Goal: Transaction & Acquisition: Purchase product/service

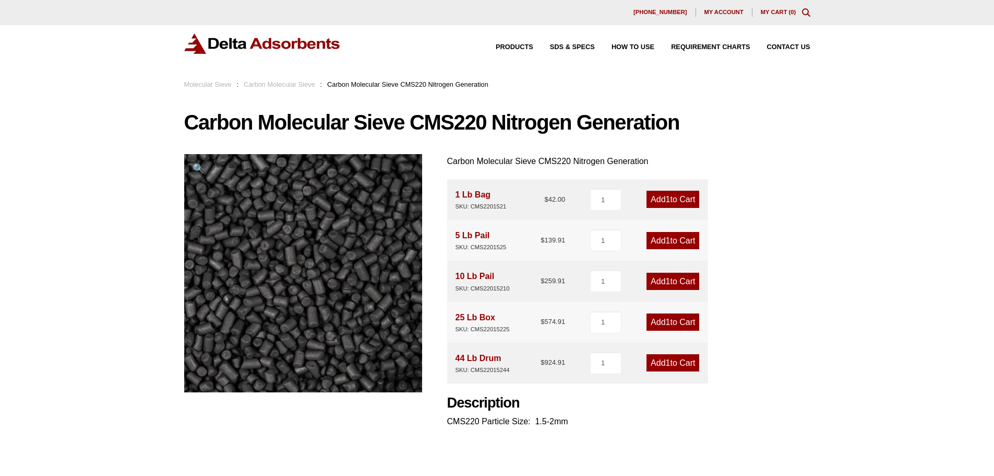
click at [658, 207] on link "Add 1 to Cart" at bounding box center [673, 199] width 53 height 17
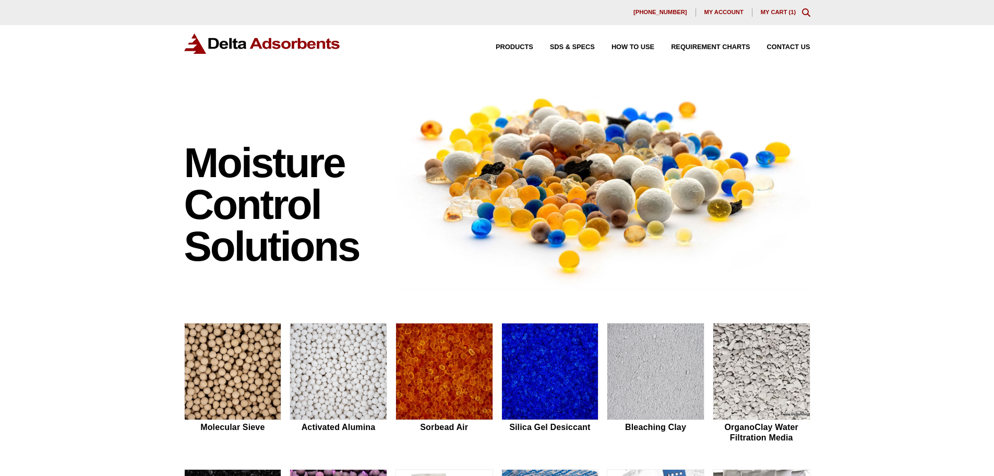
click at [796, 13] on link "My Cart ( 1 )" at bounding box center [778, 12] width 35 height 6
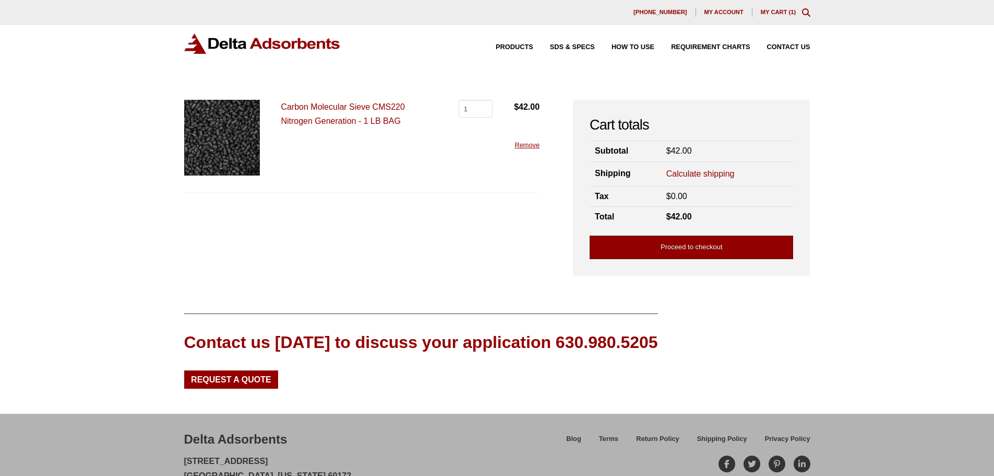
click at [643, 252] on link "Proceed to checkout" at bounding box center [692, 246] width 204 height 23
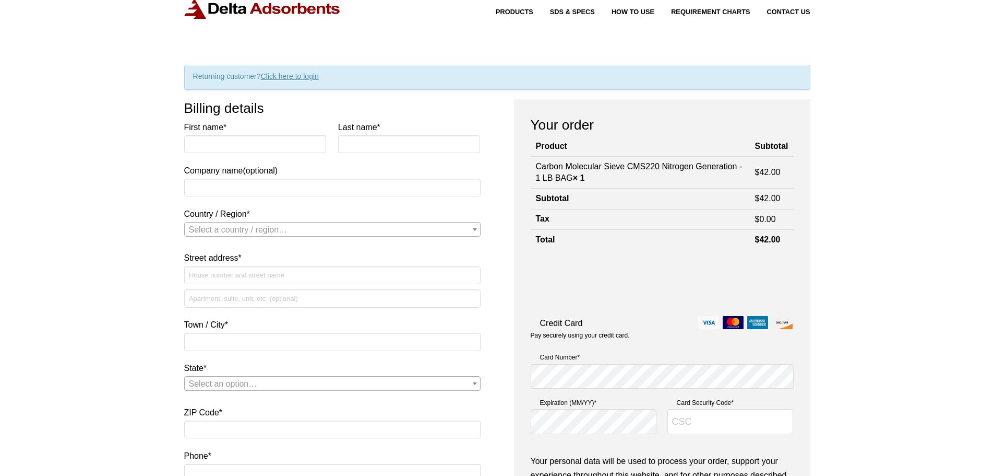
scroll to position [104, 0]
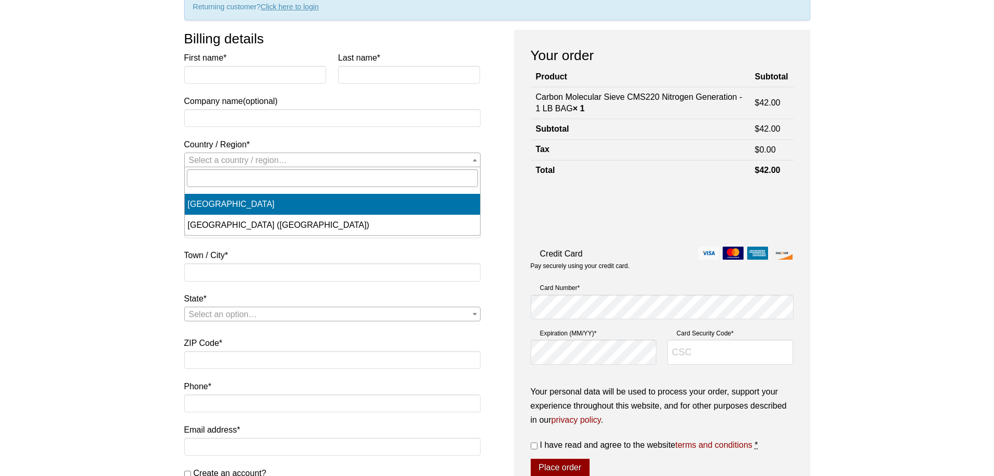
click at [387, 165] on span "Select a country / region…" at bounding box center [332, 160] width 295 height 15
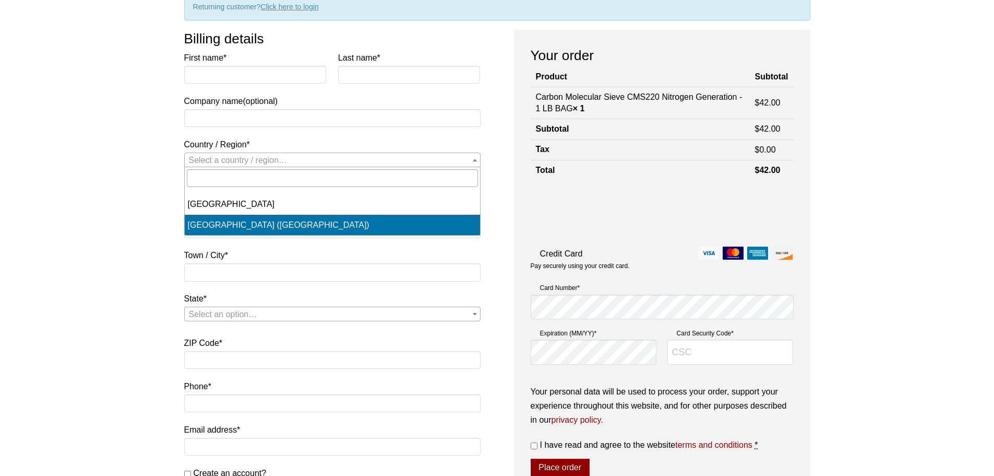
select select "US"
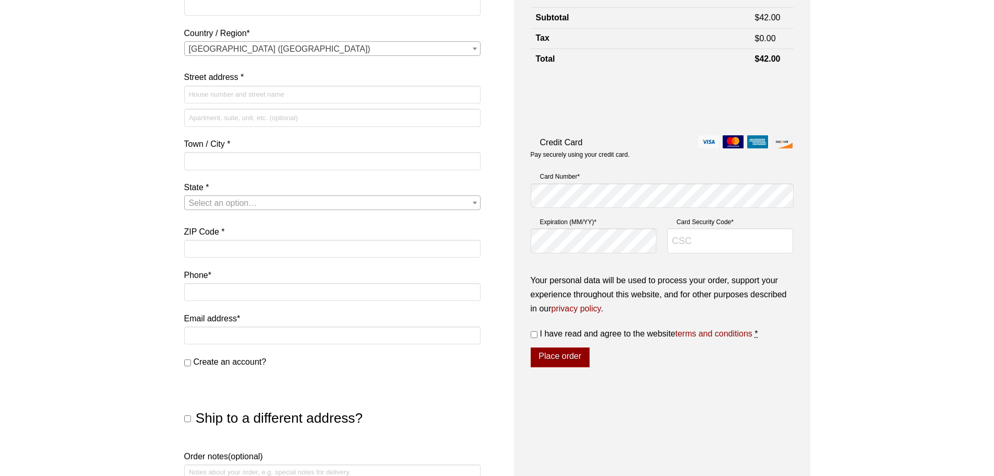
scroll to position [209, 0]
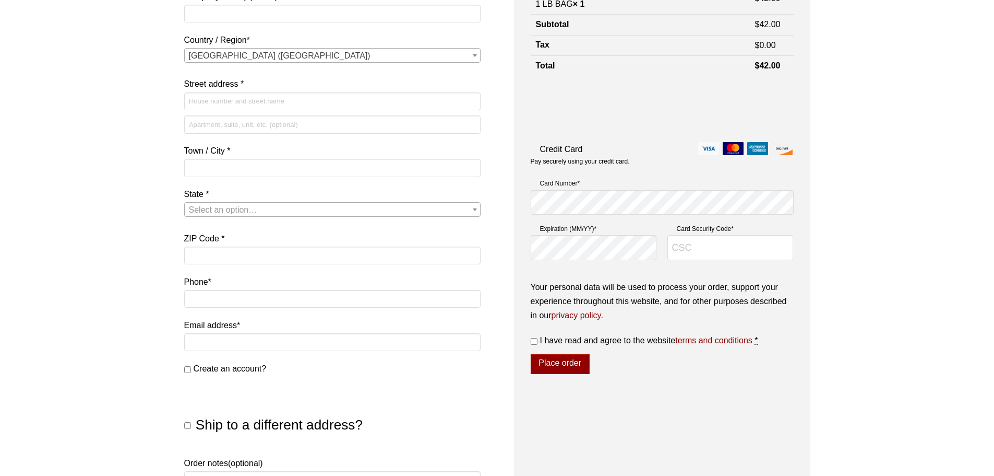
click at [212, 213] on span "Select an option…" at bounding box center [223, 209] width 68 height 9
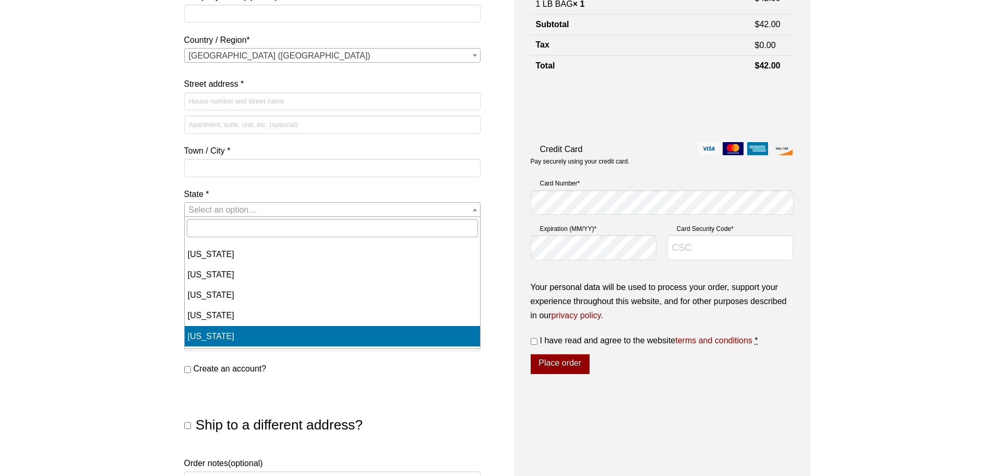
select select "CA"
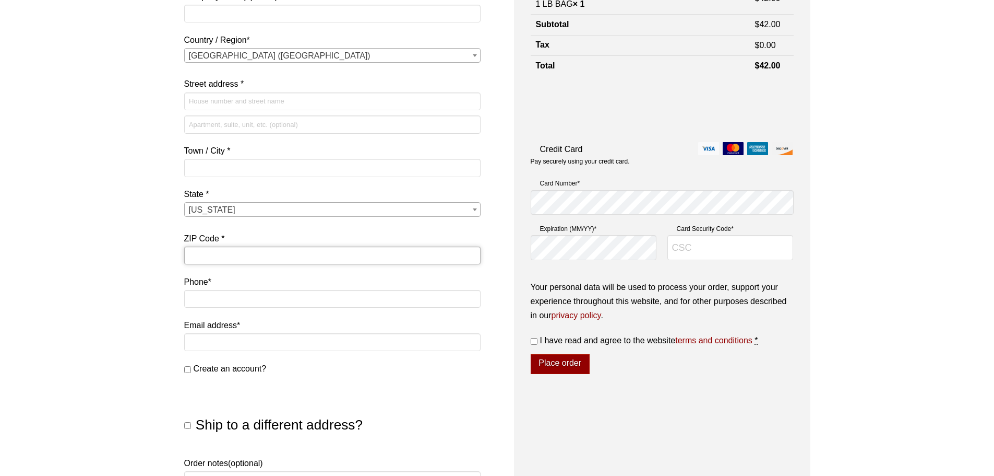
click at [239, 254] on input "ZIP Code *" at bounding box center [332, 255] width 296 height 18
type input "91915"
click at [232, 302] on input "Phone *" at bounding box center [332, 299] width 296 height 18
type input "61"
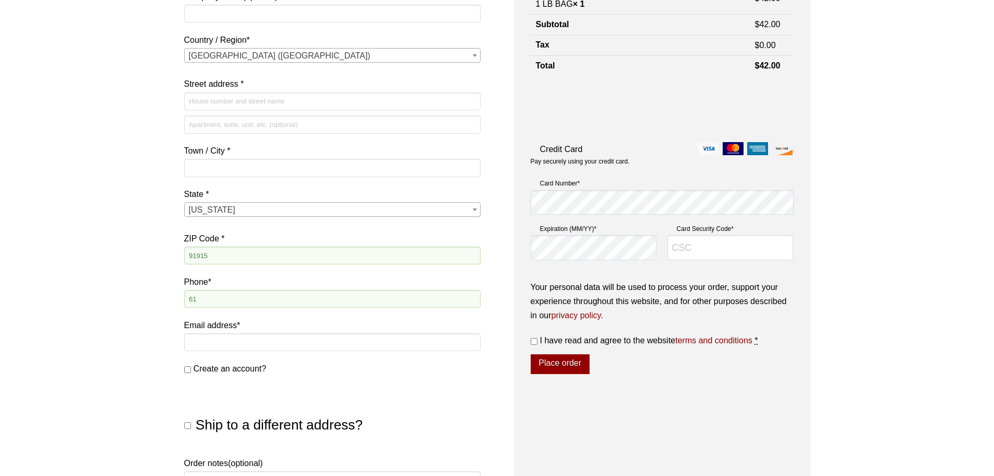
drag, startPoint x: 223, startPoint y: 181, endPoint x: 226, endPoint y: 171, distance: 10.4
click at [223, 180] on p "Town / City *" at bounding box center [332, 163] width 296 height 38
click at [226, 170] on input "Town / City *" at bounding box center [332, 168] width 296 height 18
click at [219, 104] on input "Street address *" at bounding box center [332, 101] width 296 height 18
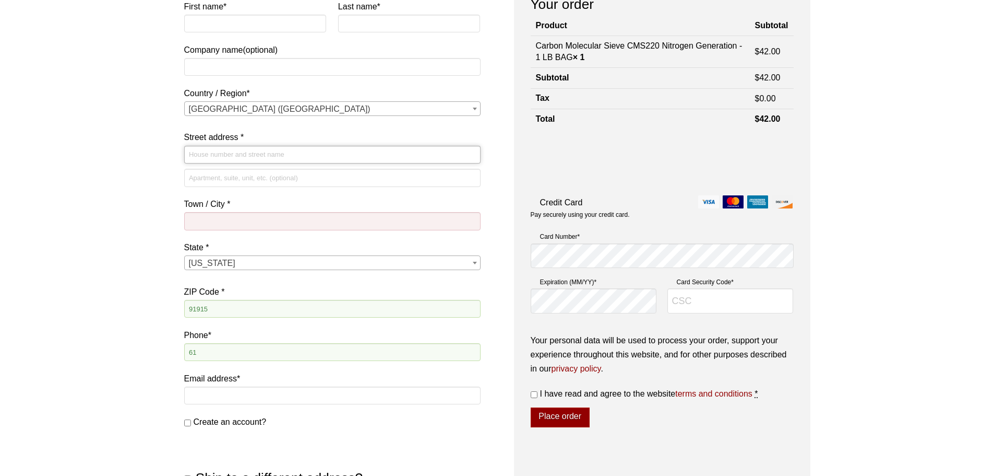
scroll to position [104, 0]
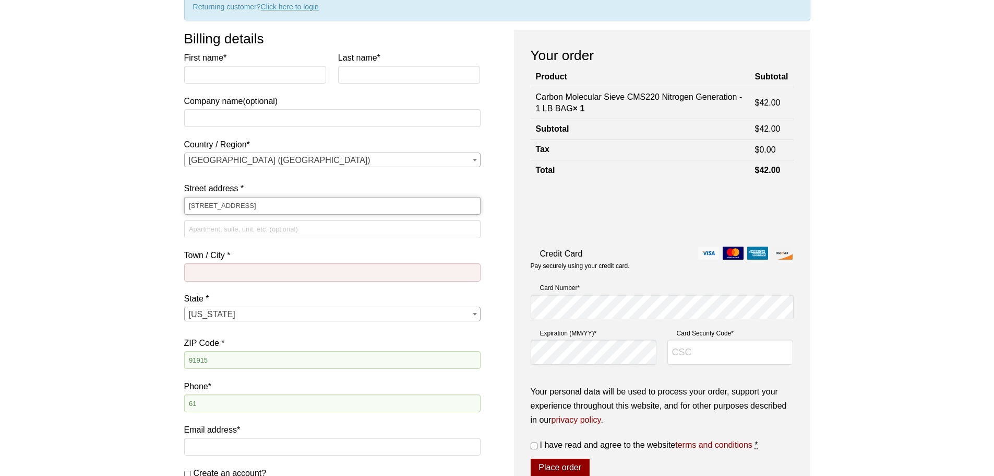
type input "2727 Castlehill Road Unit 1"
click at [256, 116] on input "Company name (optional)" at bounding box center [332, 118] width 296 height 18
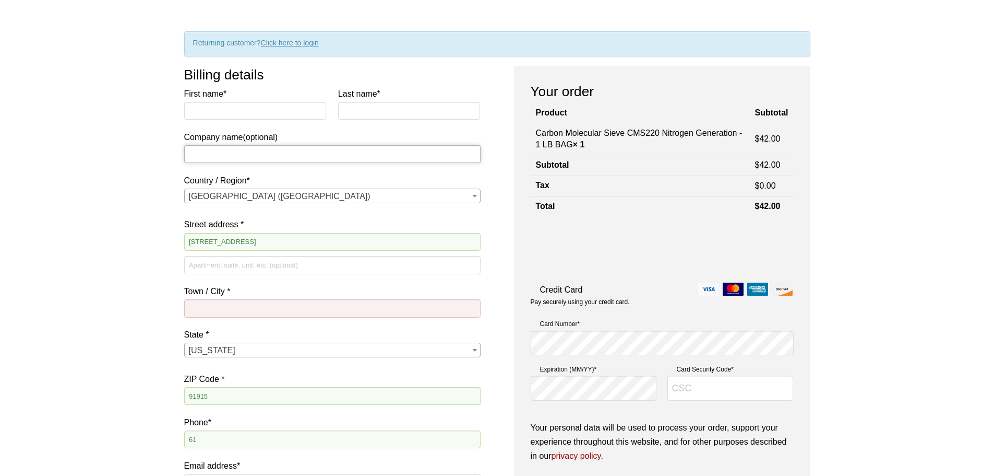
scroll to position [52, 0]
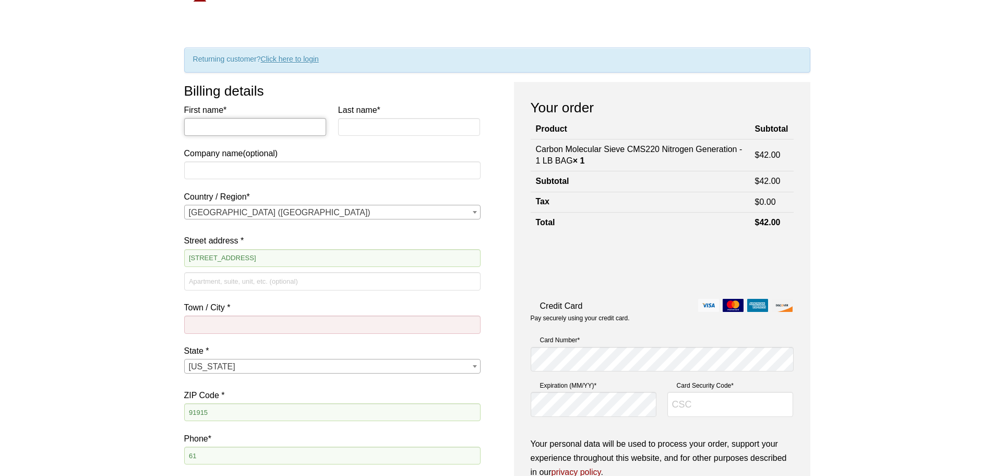
click at [264, 129] on input "First name *" at bounding box center [255, 127] width 143 height 18
type input "Ihan"
click at [365, 128] on input "Last name *" at bounding box center [409, 127] width 143 height 18
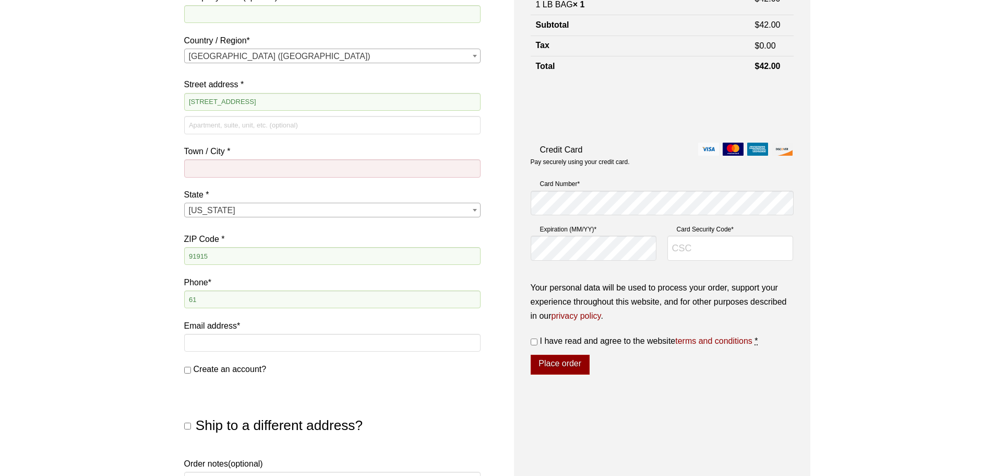
scroll to position [209, 0]
type input "Sung"
click at [243, 161] on input "Town / City *" at bounding box center [332, 168] width 296 height 18
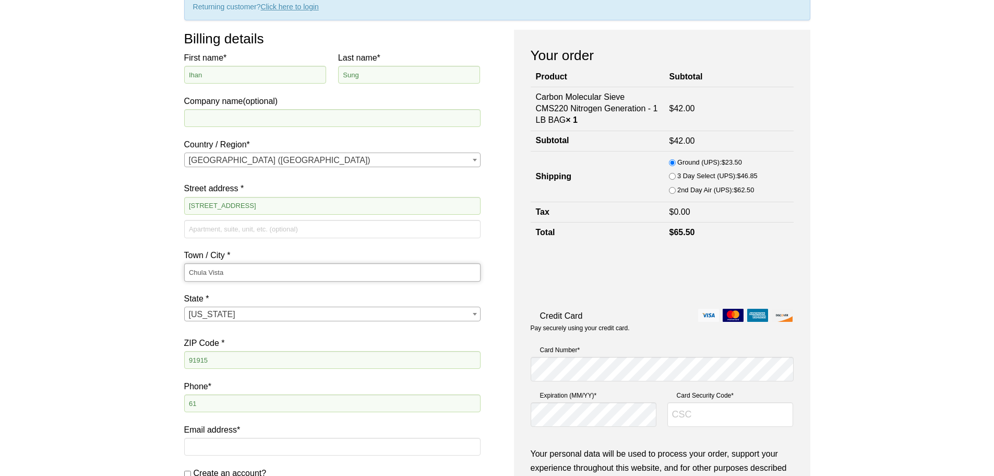
scroll to position [313, 0]
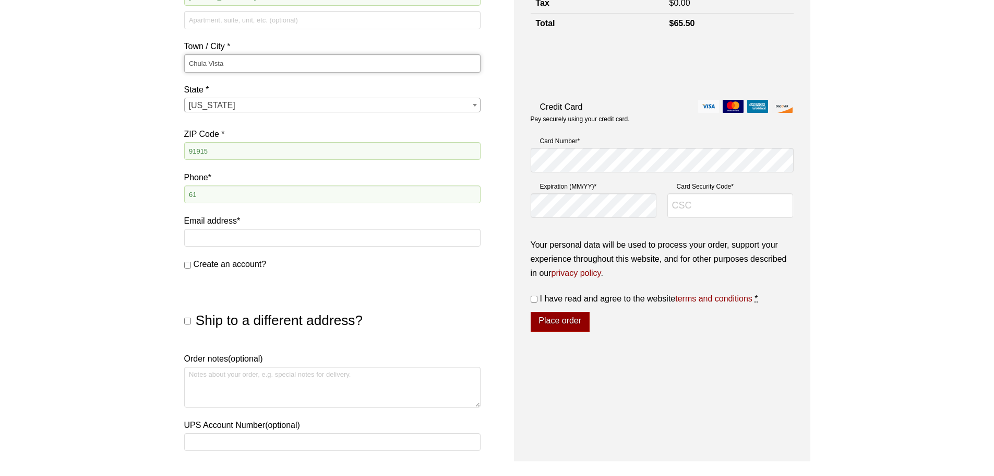
type input "Chula Vista"
click at [541, 297] on span "I have read and agree to the website terms and conditions" at bounding box center [646, 298] width 212 height 9
click at [538, 297] on input "I have read and agree to the website terms and conditions *" at bounding box center [534, 298] width 7 height 7
checkbox input "true"
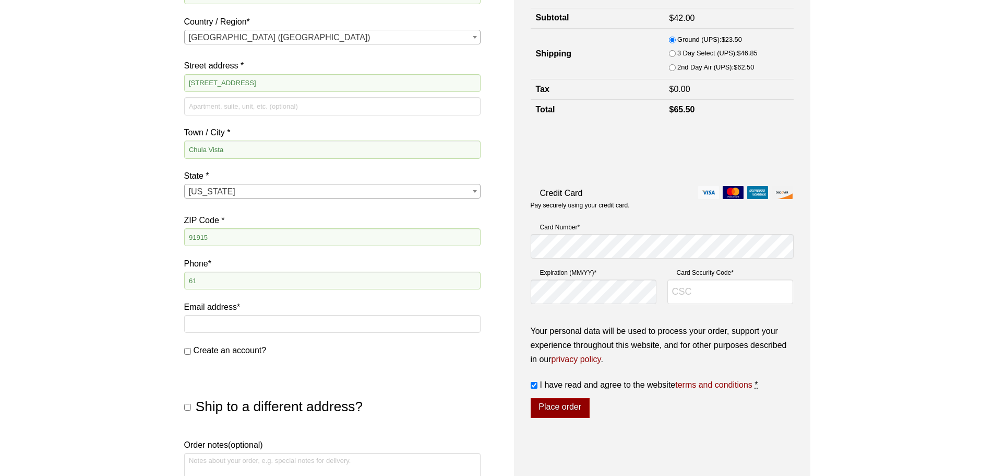
scroll to position [209, 0]
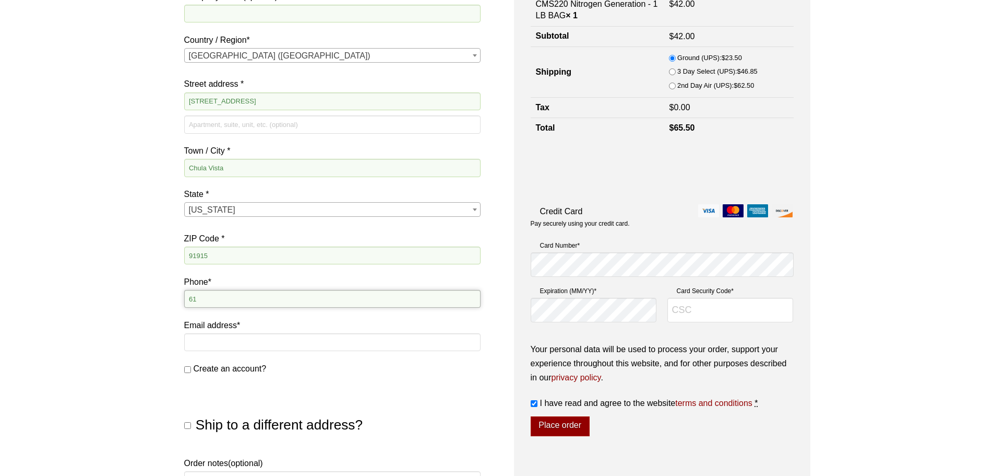
click at [223, 307] on input "61" at bounding box center [332, 299] width 296 height 18
type input "619 253 2052"
click at [241, 348] on input "Email address *" at bounding box center [332, 342] width 296 height 18
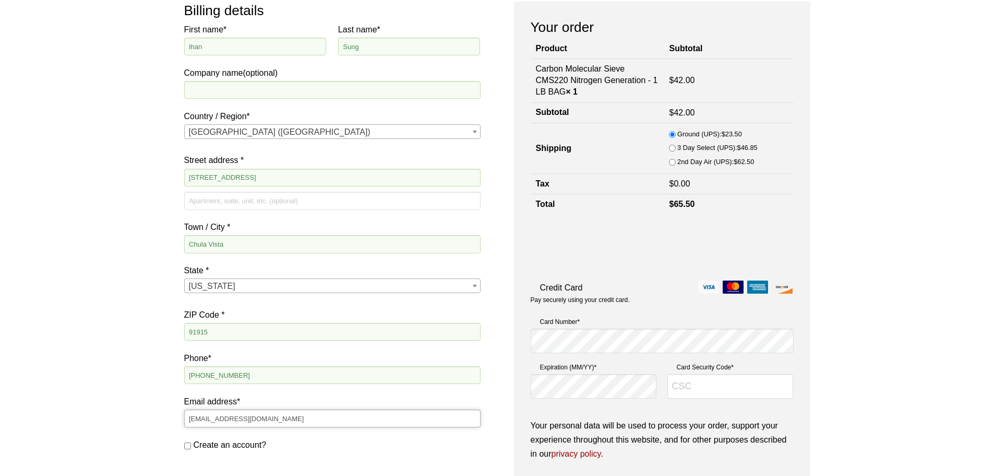
scroll to position [52, 0]
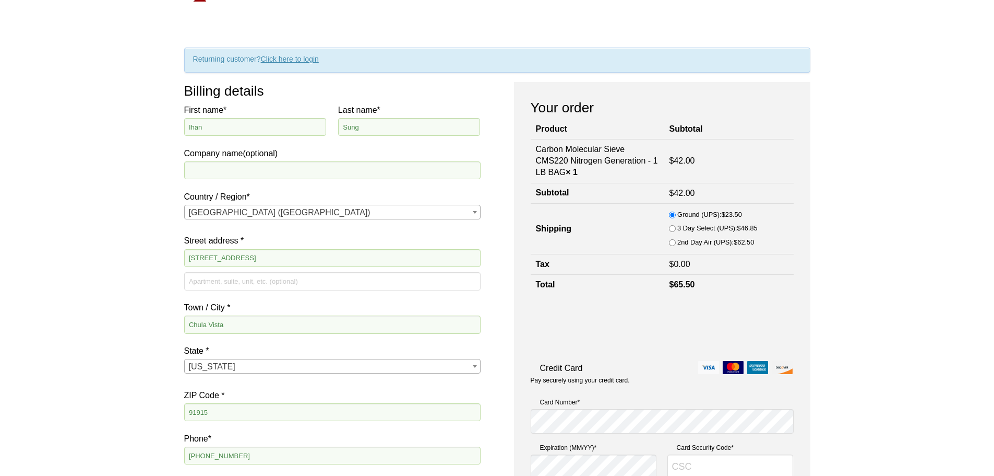
type input "ihansung7@gmail.com"
drag, startPoint x: 203, startPoint y: 168, endPoint x: 183, endPoint y: 171, distance: 20.2
click at [202, 168] on input "Company name (optional)" at bounding box center [332, 170] width 296 height 18
click at [138, 182] on div "Our website has detected that you are using an outdated browser that will preve…" at bounding box center [497, 461] width 994 height 1026
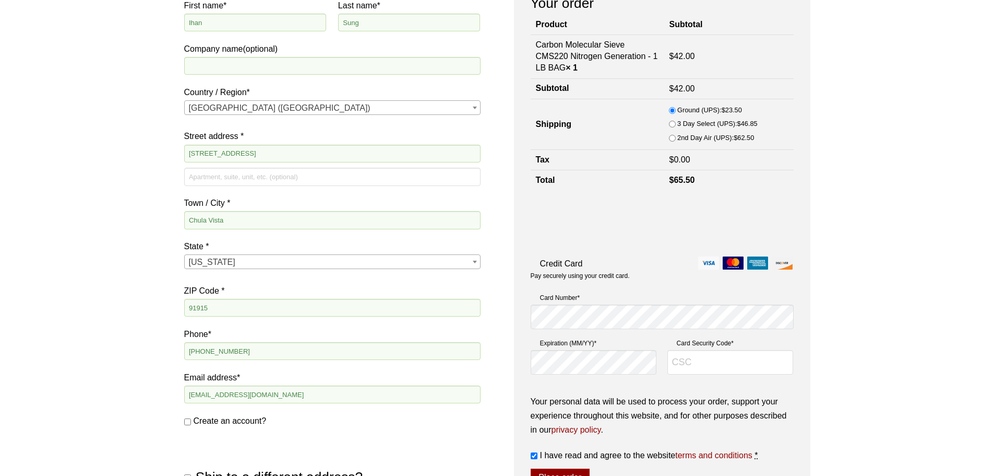
scroll to position [0, 0]
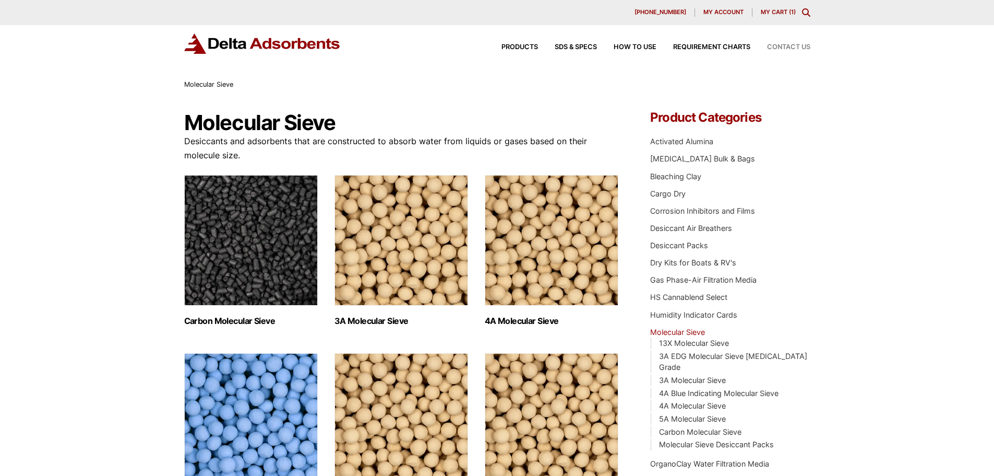
click at [795, 46] on span "Contact Us" at bounding box center [788, 47] width 43 height 7
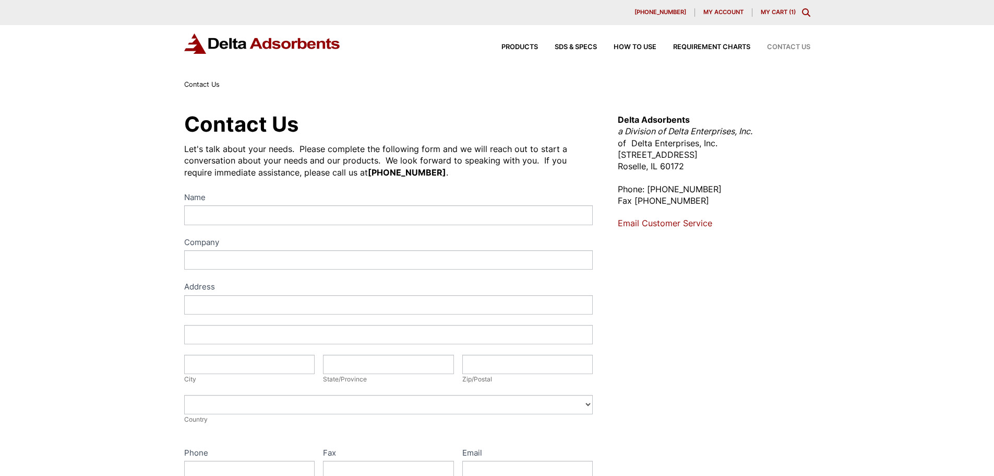
click at [670, 10] on span "[PHONE_NUMBER]" at bounding box center [661, 12] width 52 height 6
